Goal: Book appointment/travel/reservation

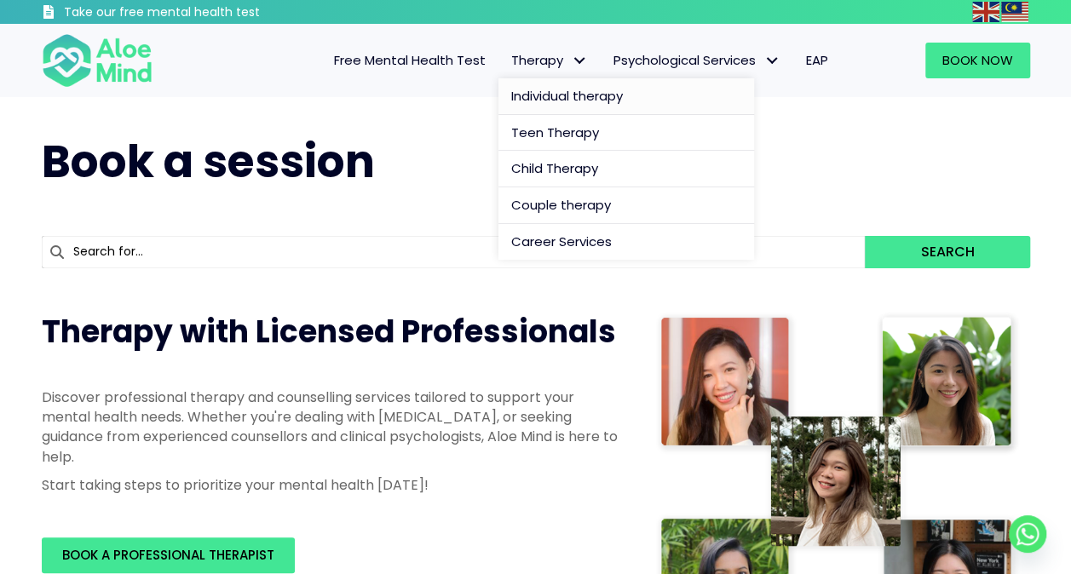
click at [566, 91] on span "Individual therapy" at bounding box center [567, 96] width 112 height 18
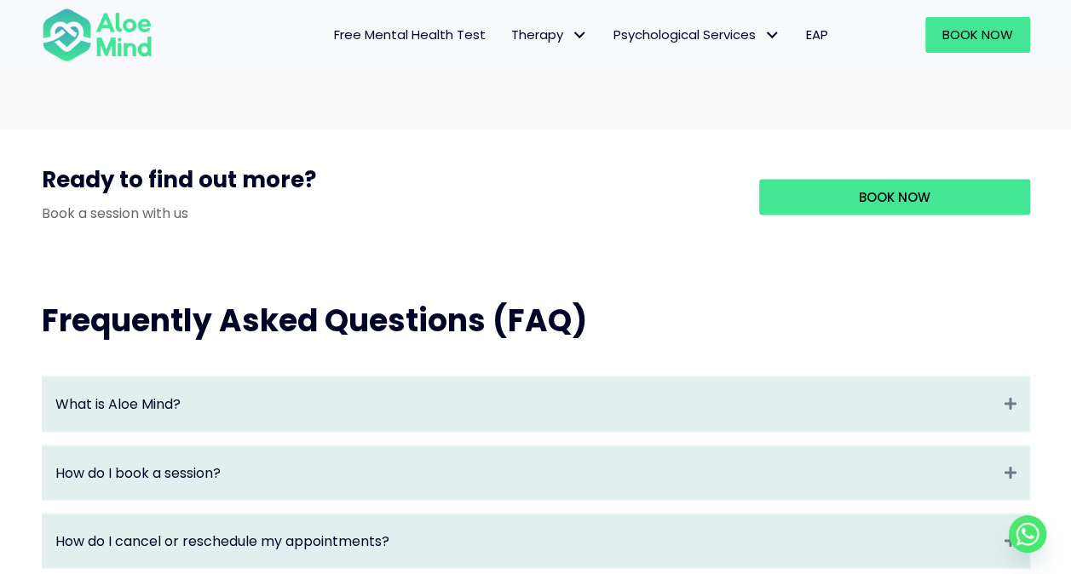
scroll to position [1619, 0]
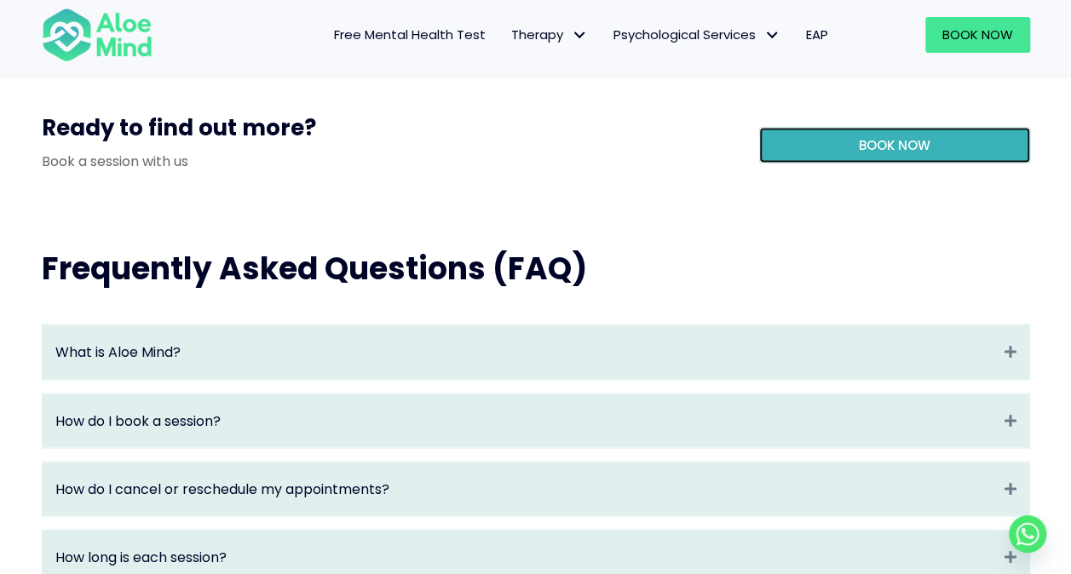
click at [895, 164] on link "Book Now" at bounding box center [894, 146] width 271 height 36
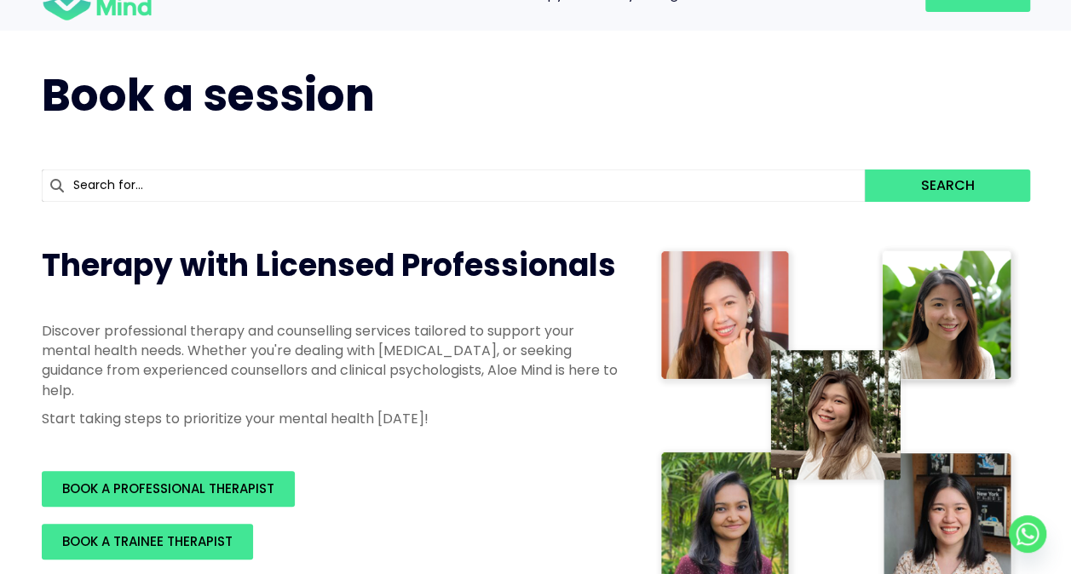
scroll to position [170, 0]
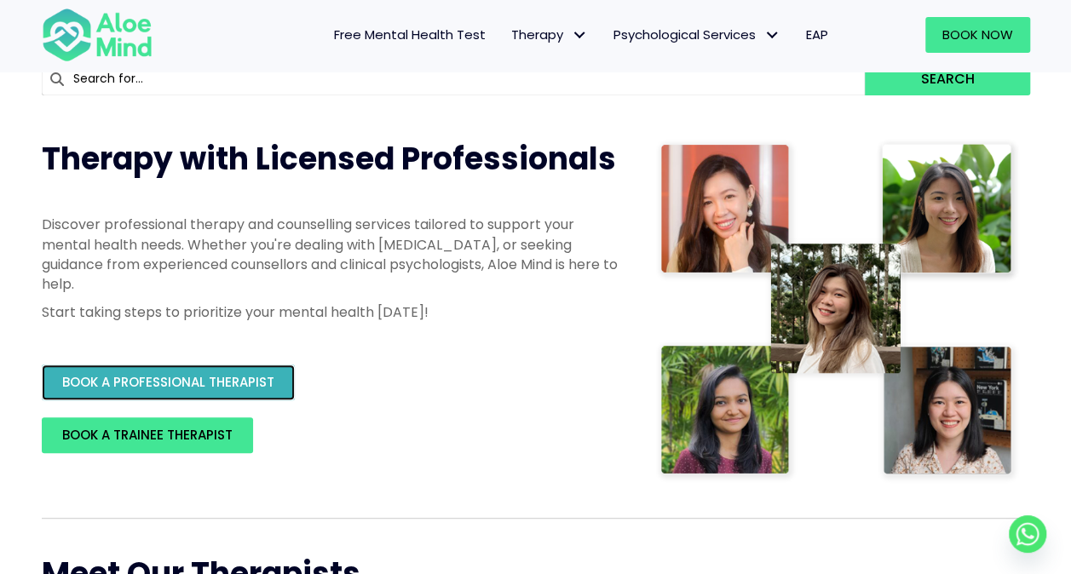
click at [238, 388] on span "BOOK A PROFESSIONAL THERAPIST" at bounding box center [168, 382] width 212 height 18
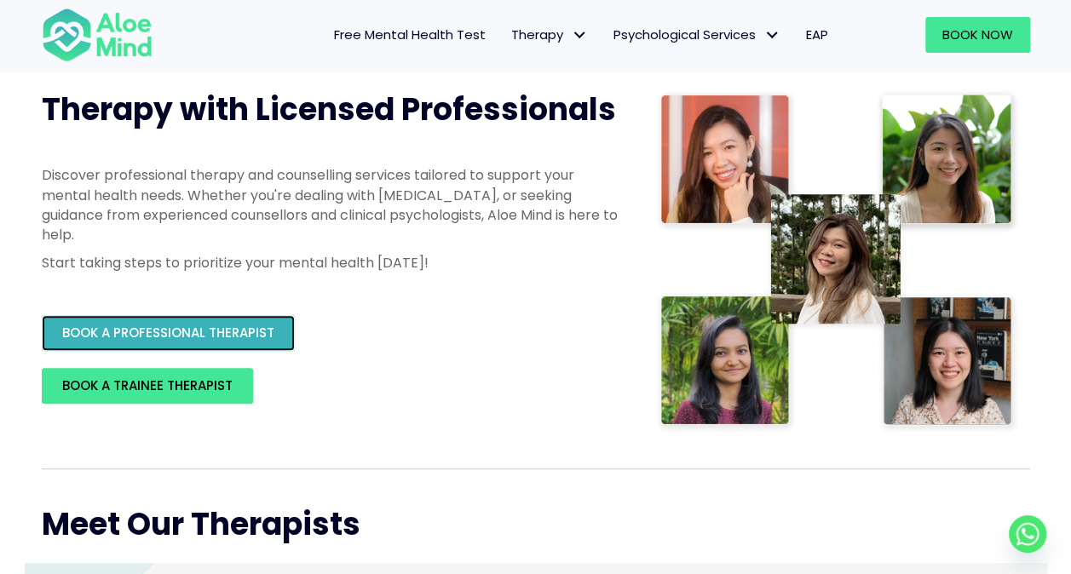
scroll to position [256, 0]
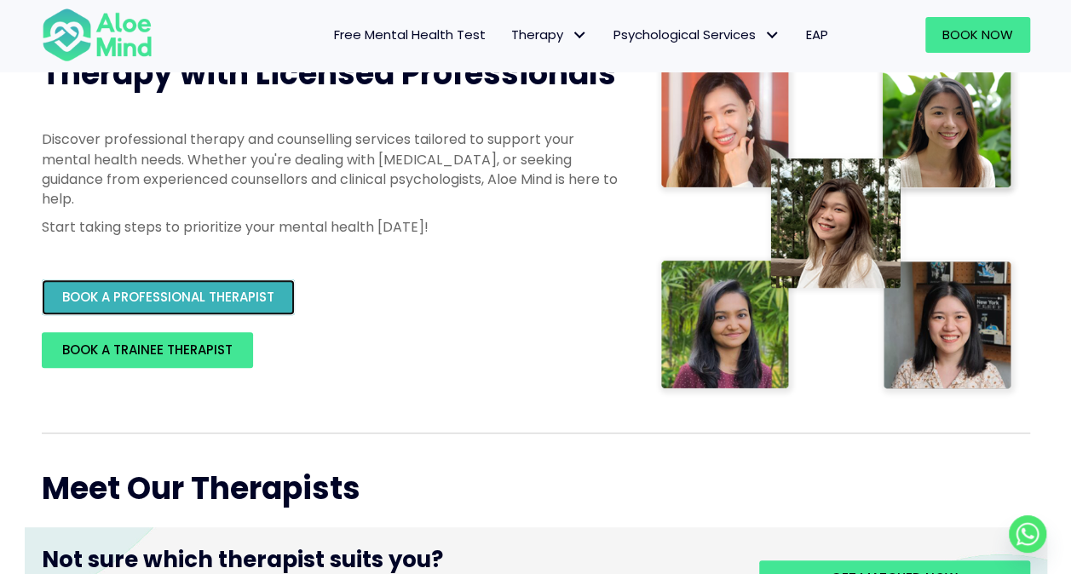
click at [232, 280] on link "BOOK A PROFESSIONAL THERAPIST" at bounding box center [168, 297] width 253 height 36
